Goal: Task Accomplishment & Management: Manage account settings

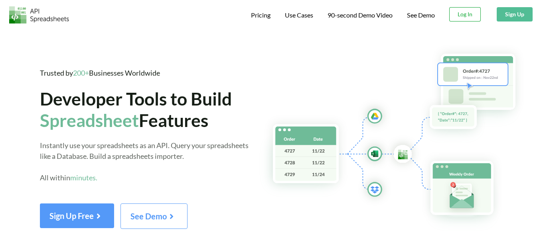
click at [477, 17] on button "Log In" at bounding box center [465, 14] width 32 height 14
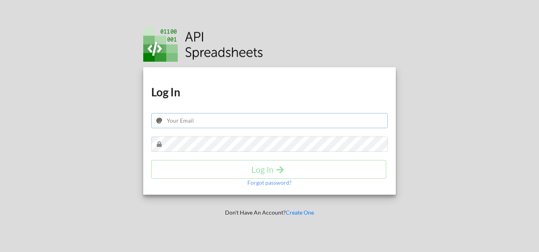
click at [246, 124] on input "text" at bounding box center [269, 120] width 236 height 15
type input "[EMAIL_ADDRESS][DOMAIN_NAME]"
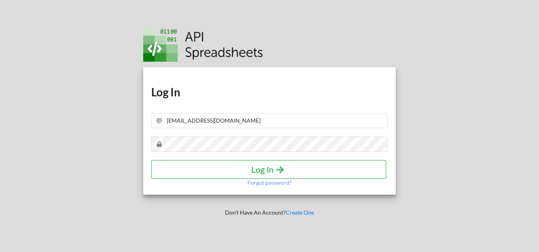
click at [244, 165] on h4 "Log In" at bounding box center [269, 170] width 218 height 10
